Goal: Entertainment & Leisure: Consume media (video, audio)

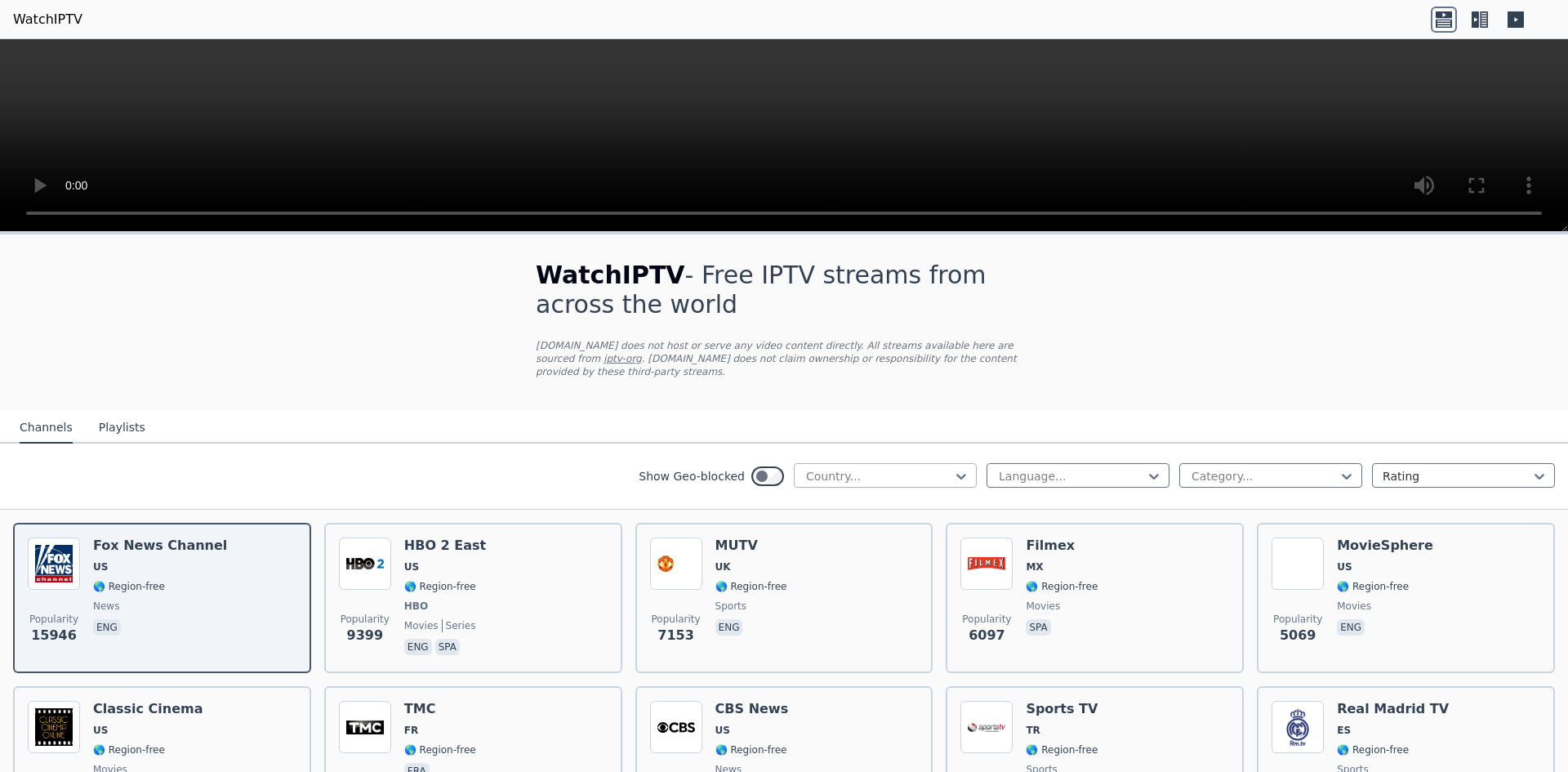
click at [857, 469] on div at bounding box center [878, 475] width 148 height 16
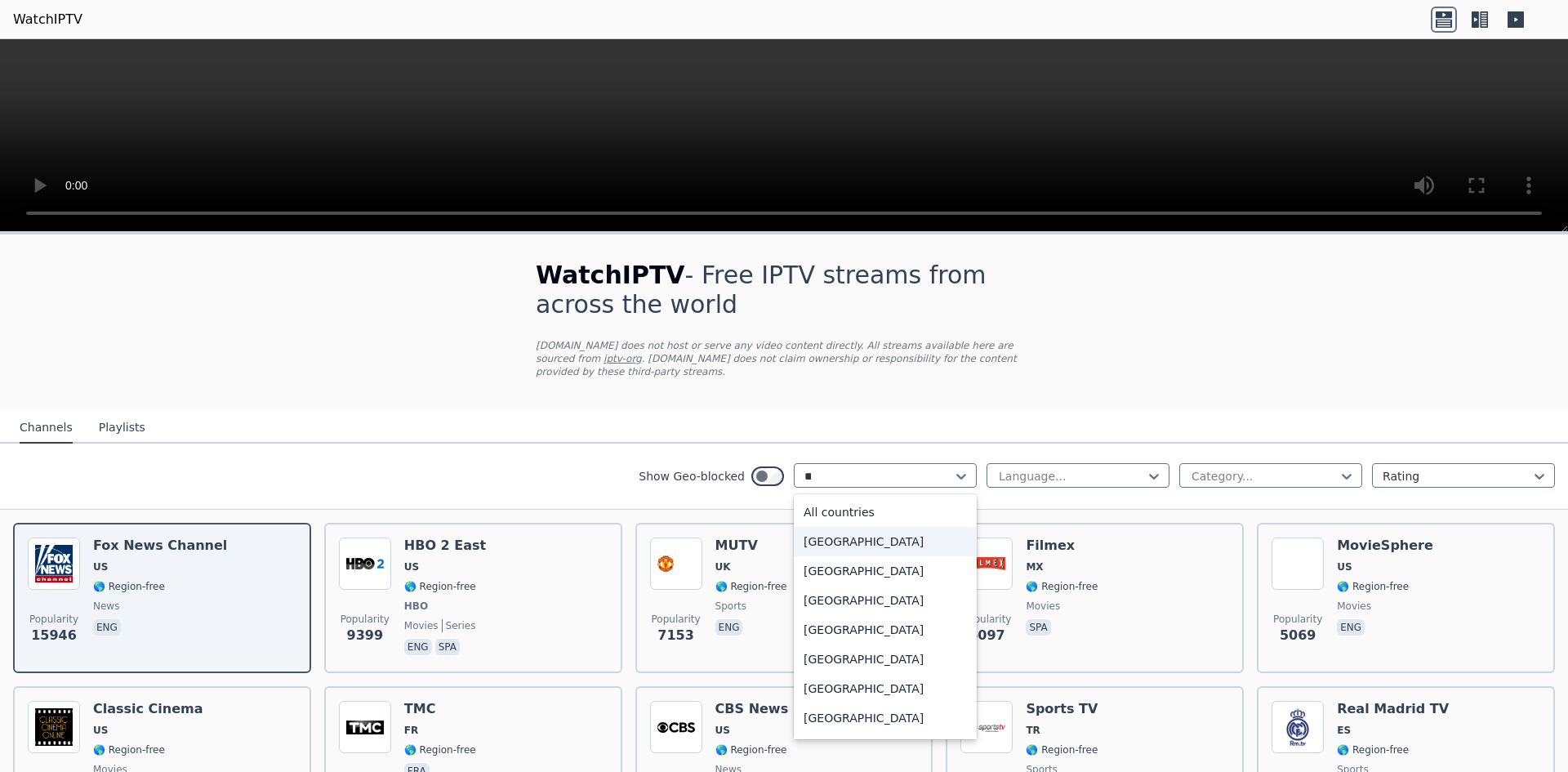
type input "***"
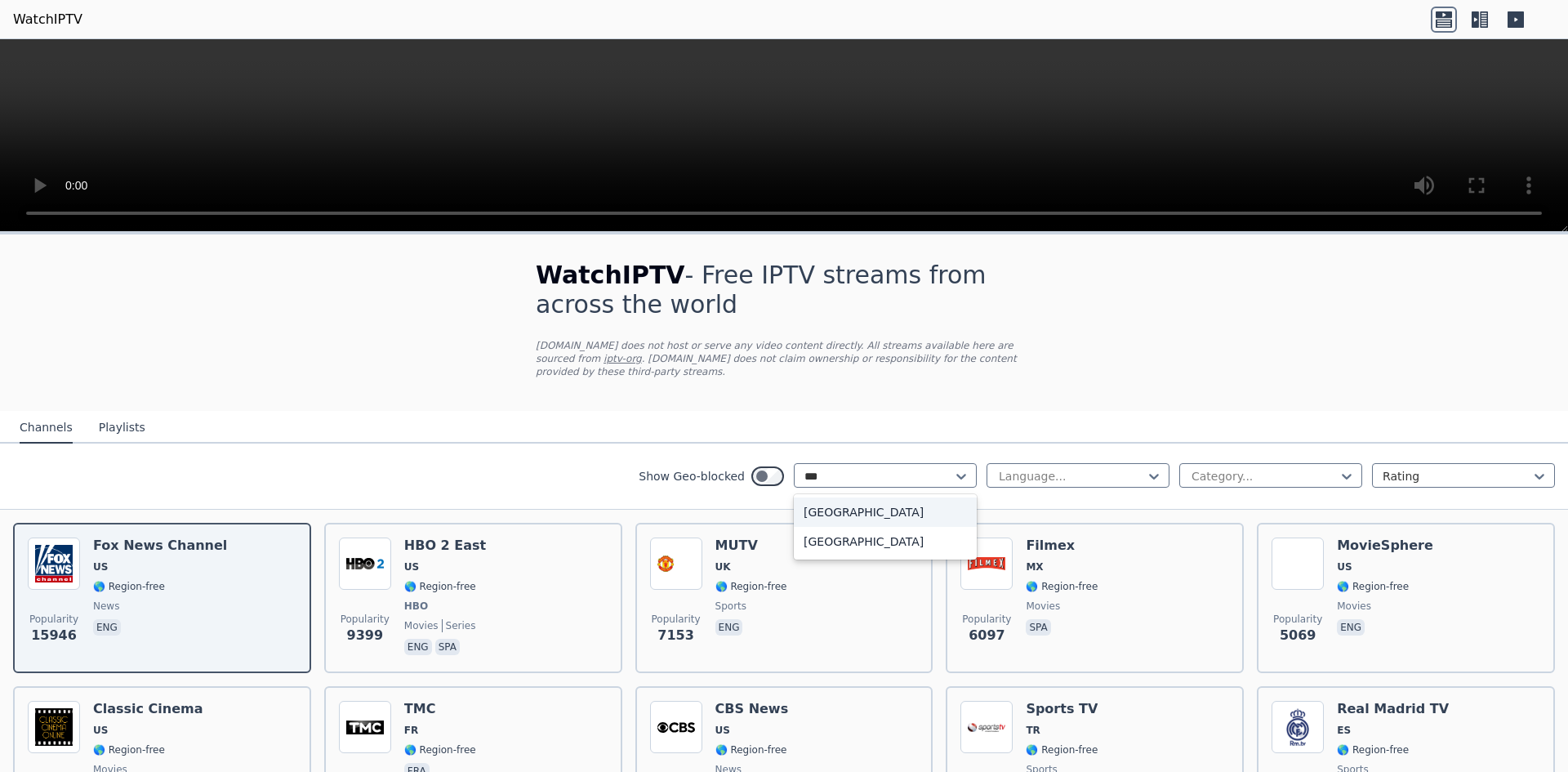
click at [869, 501] on div "[GEOGRAPHIC_DATA]" at bounding box center [886, 512] width 183 height 30
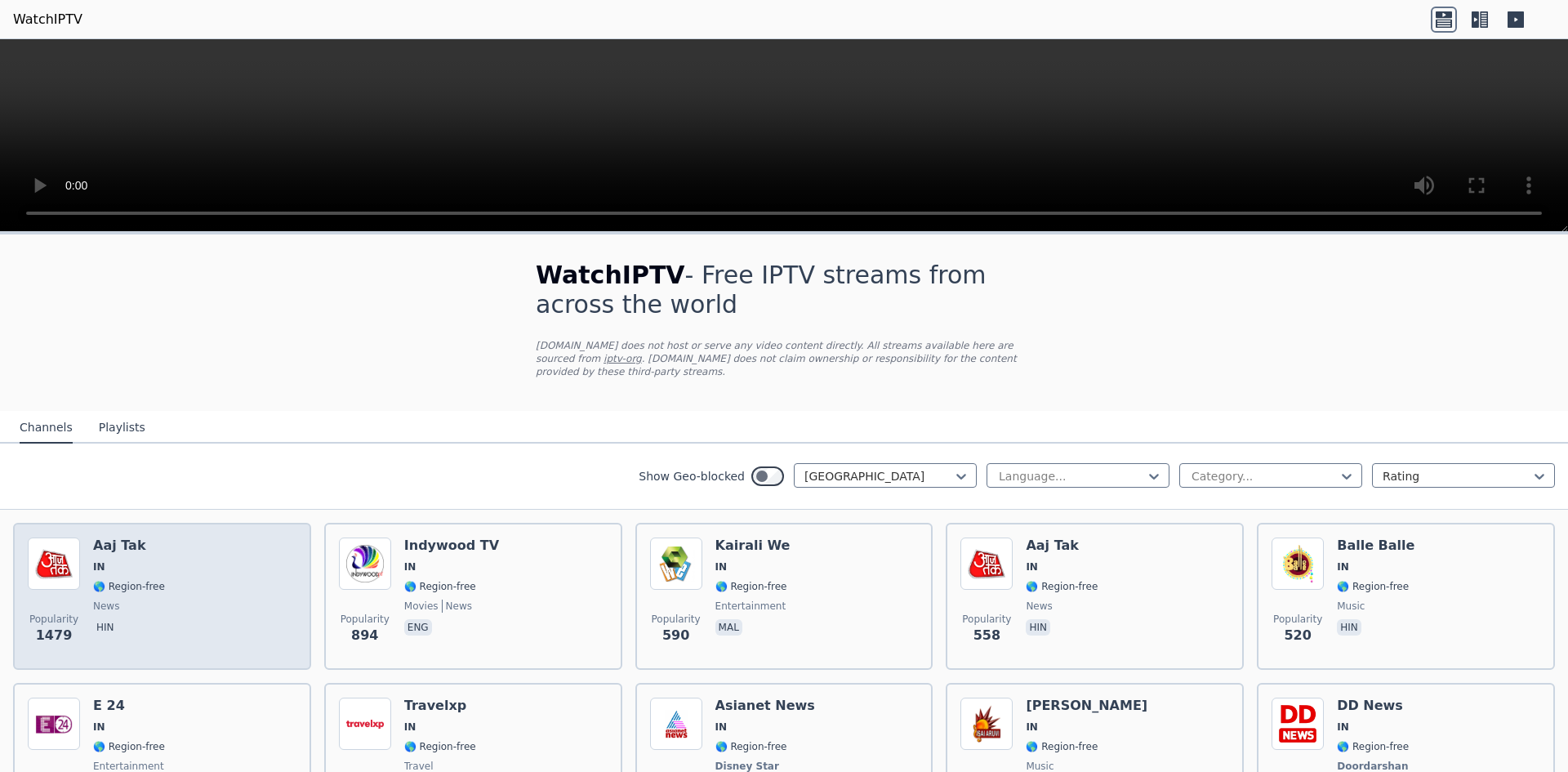
click at [202, 575] on div "Popularity 1479 Aaj Tak IN 🌎 Region-free news hin" at bounding box center [162, 596] width 269 height 118
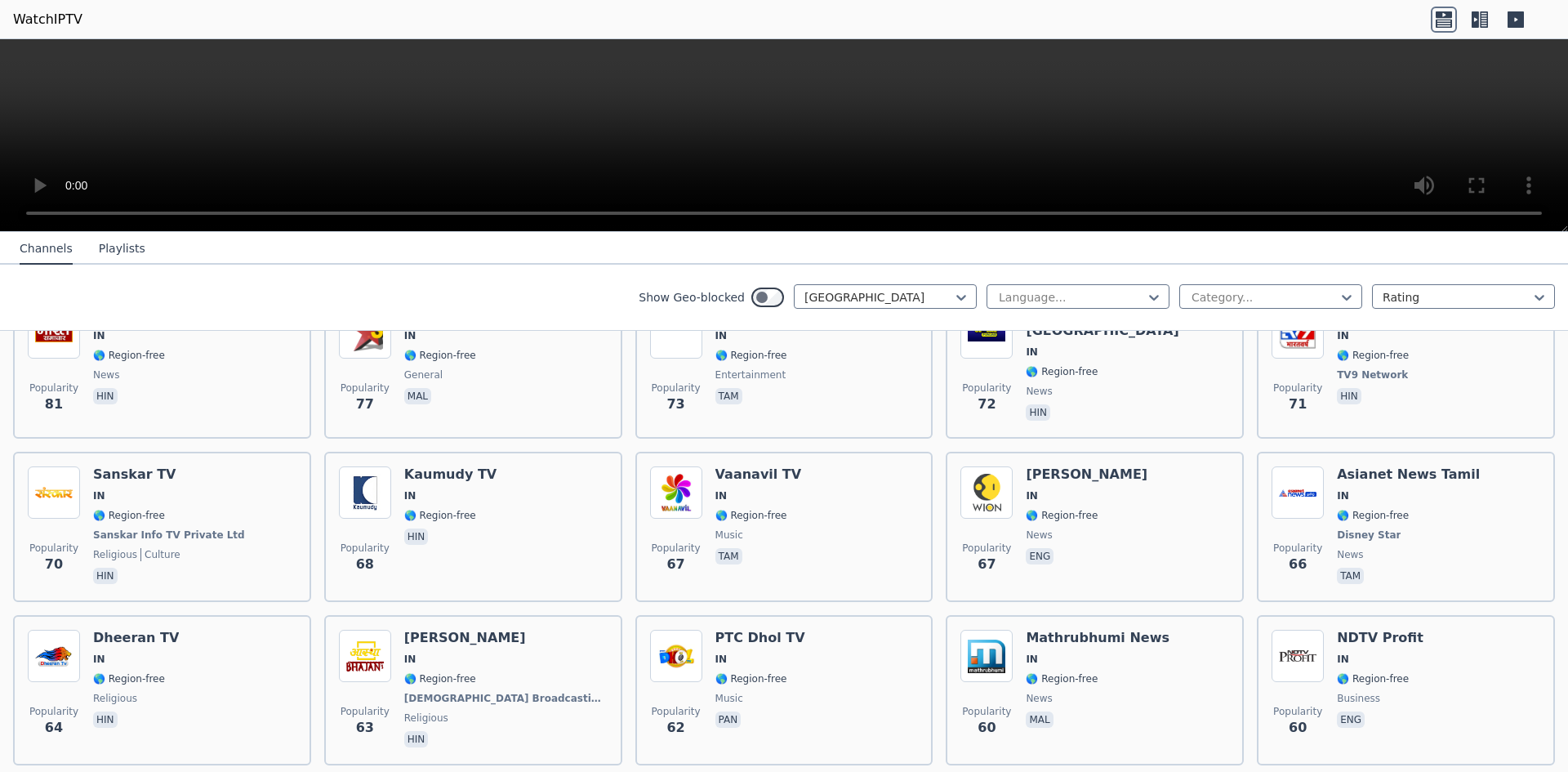
scroll to position [871, 0]
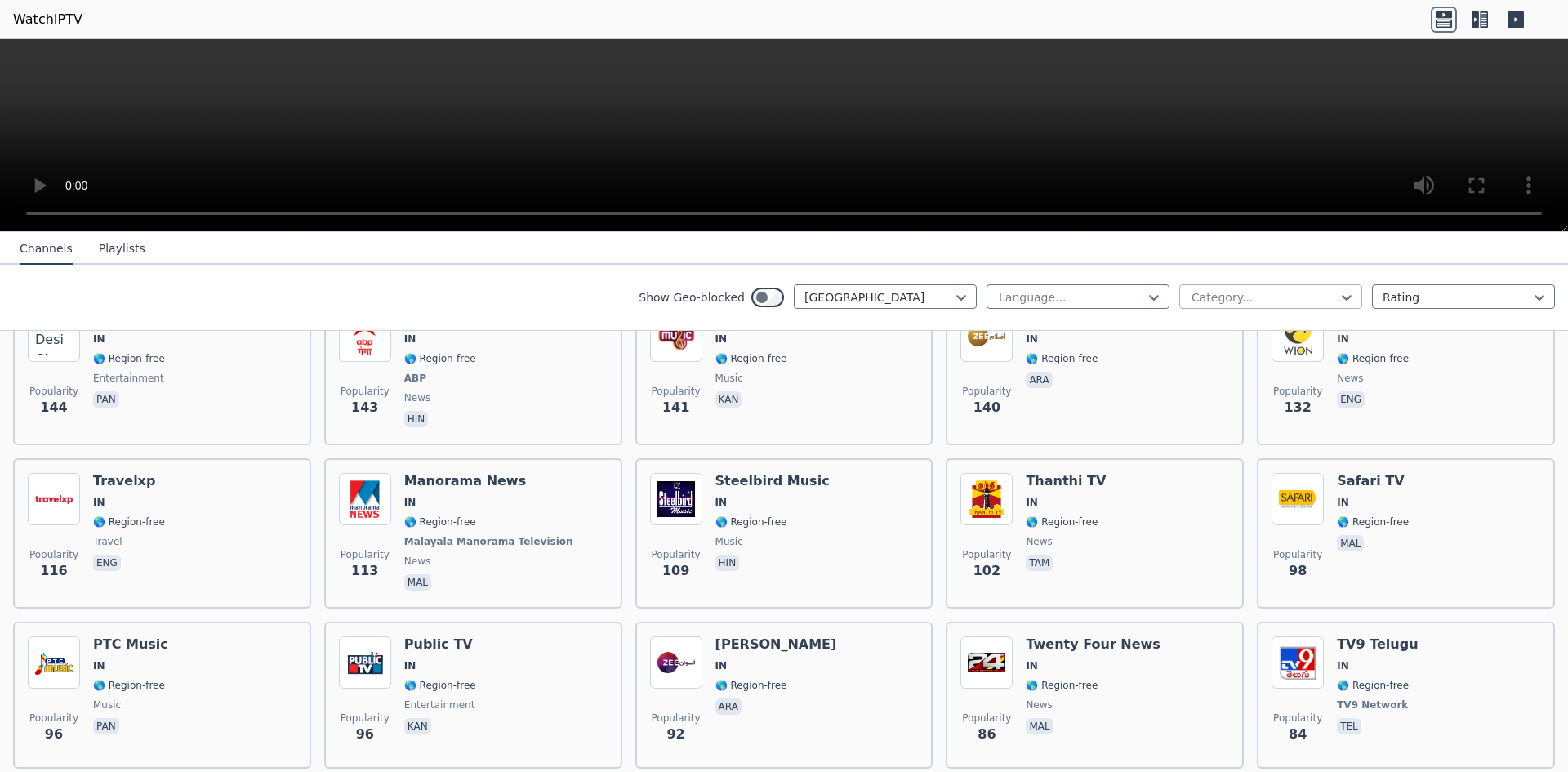
click at [1211, 289] on div at bounding box center [1263, 297] width 148 height 16
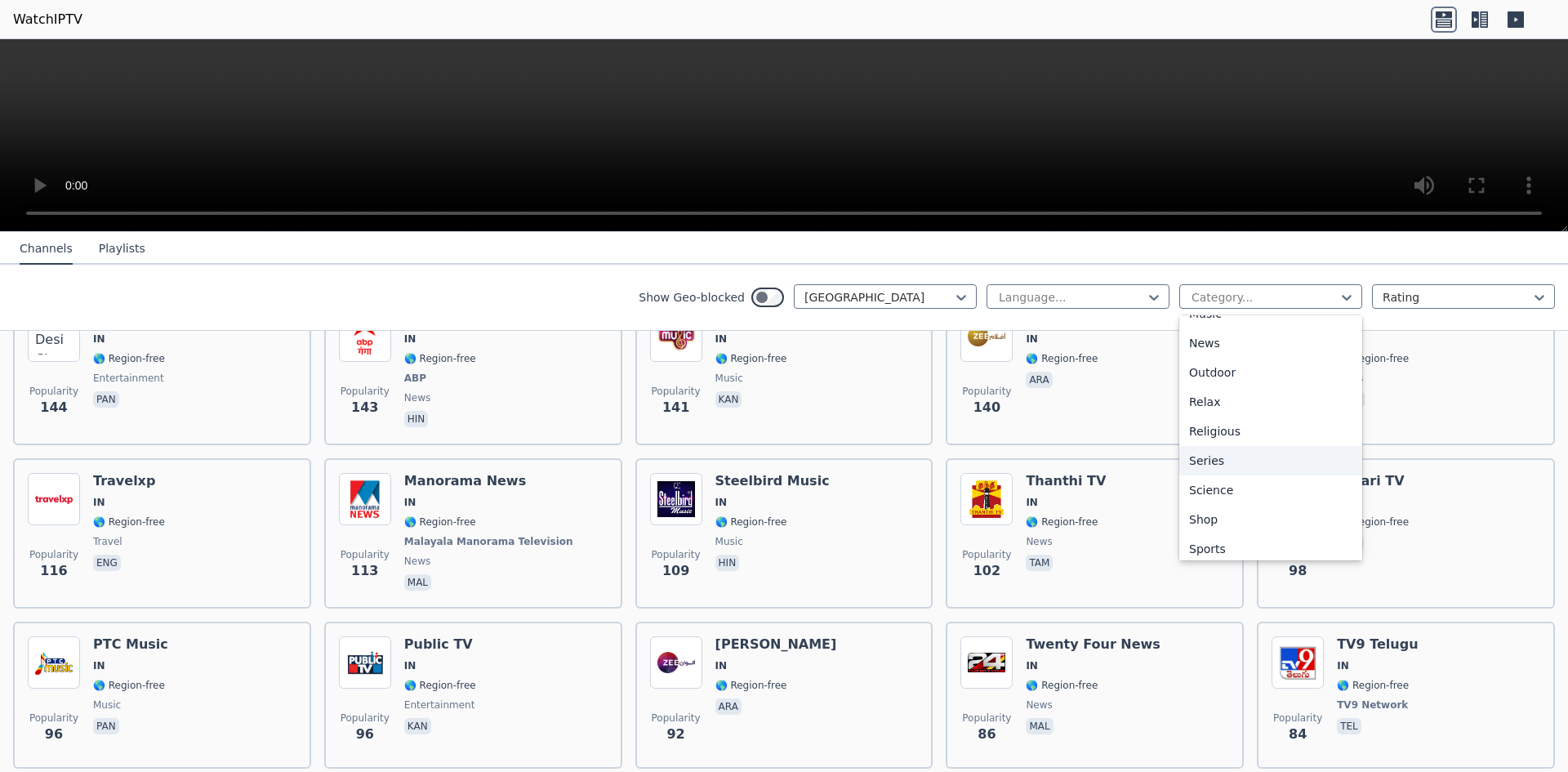
scroll to position [555, 0]
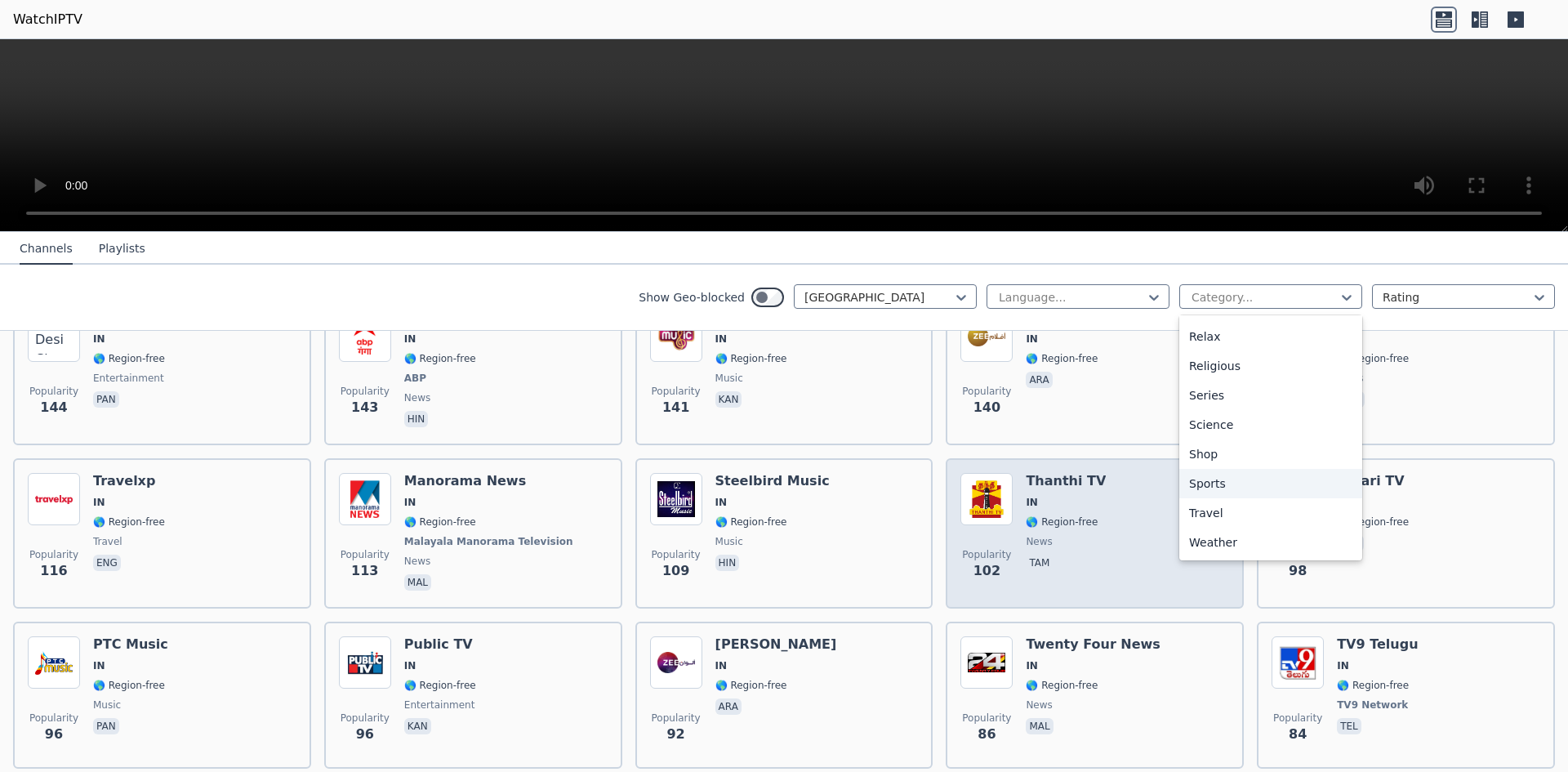
click at [1224, 494] on div "Sports" at bounding box center [1271, 483] width 183 height 30
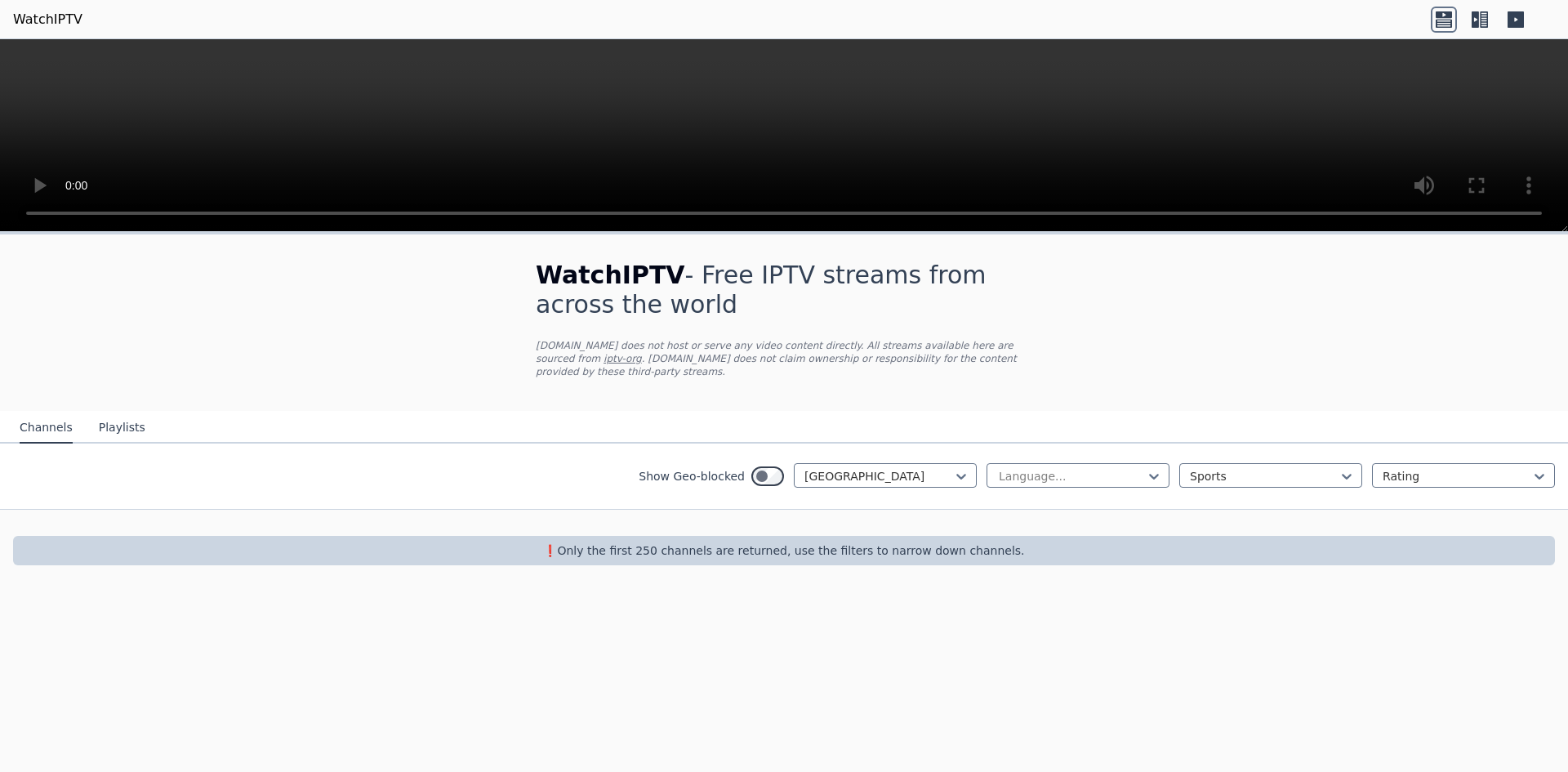
click at [939, 312] on h1 "WatchIPTV - Free IPTV streams from across the world" at bounding box center [783, 289] width 496 height 59
click at [641, 353] on link "iptv-org" at bounding box center [622, 358] width 38 height 11
